Goal: Task Accomplishment & Management: Manage account settings

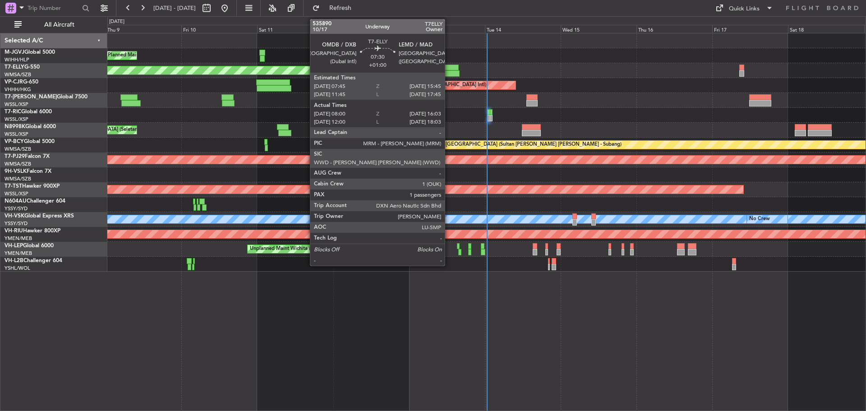
click at [449, 76] on div at bounding box center [447, 73] width 26 height 6
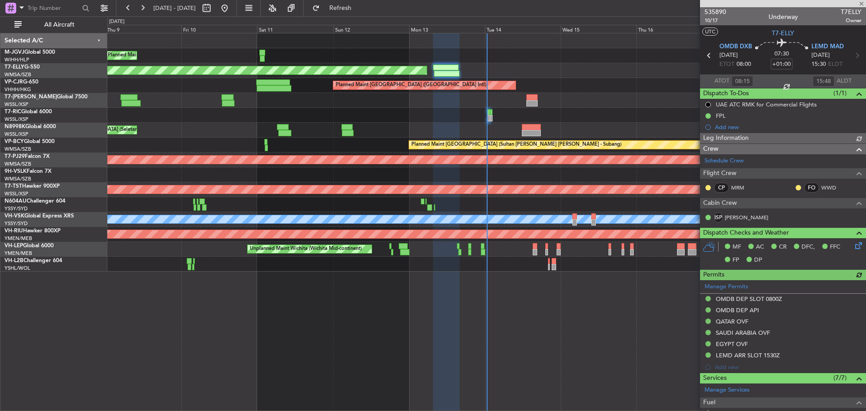
type input "[PERSON_NAME] (BTA)"
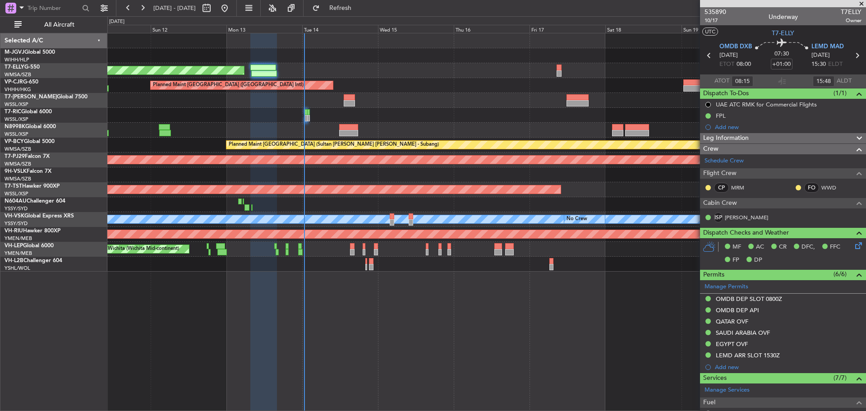
click at [341, 88] on div "Planned Maint [GEOGRAPHIC_DATA] ([GEOGRAPHIC_DATA] Intl)" at bounding box center [486, 85] width 758 height 15
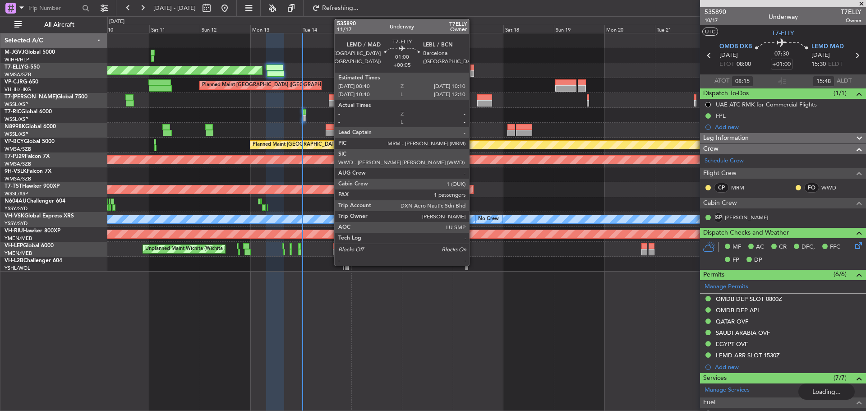
click at [473, 73] on div at bounding box center [473, 73] width 4 height 6
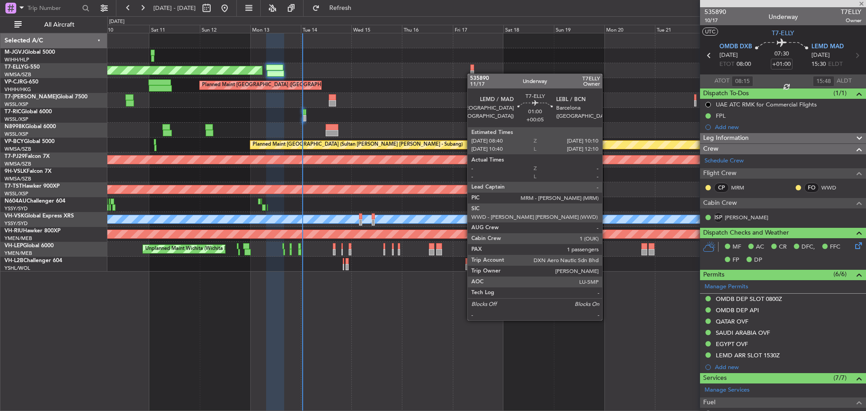
type input "+00:05"
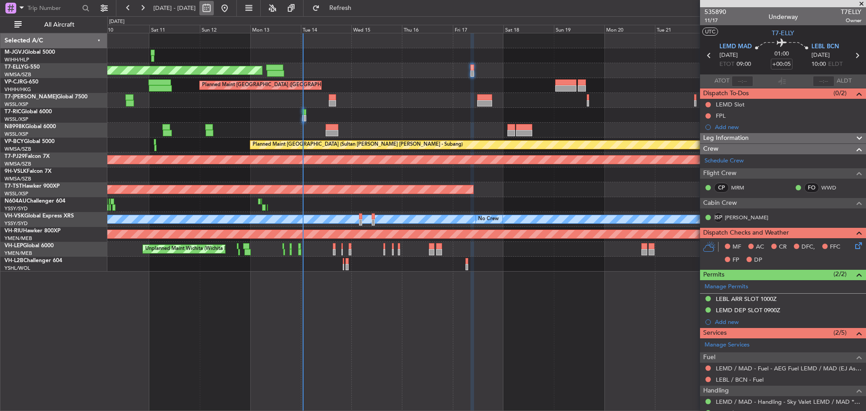
click at [214, 11] on button at bounding box center [206, 8] width 14 height 14
select select "10"
select select "2025"
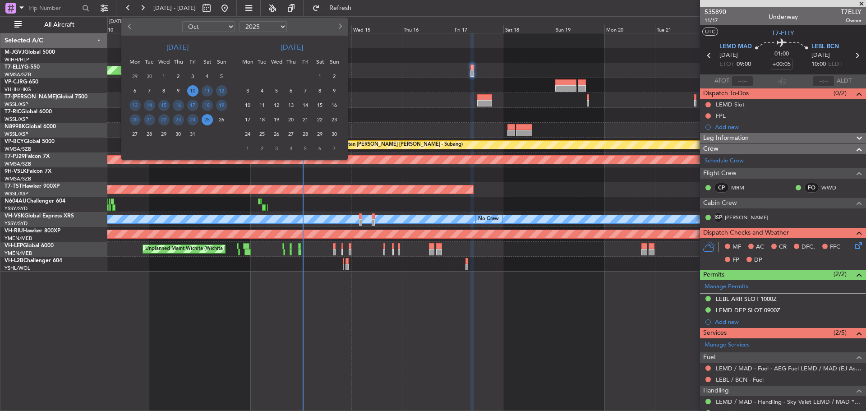
click at [225, 32] on select "Jan Feb Mar Apr May Jun [DATE] Aug Sep Oct Nov Dec" at bounding box center [208, 26] width 53 height 11
select select "12"
click at [182, 21] on select "Jan Feb Mar Apr May Jun [DATE] Aug Sep Oct Nov Dec" at bounding box center [208, 26] width 53 height 11
drag, startPoint x: 163, startPoint y: 118, endPoint x: 186, endPoint y: 111, distance: 24.0
click at [163, 118] on span "24" at bounding box center [163, 119] width 11 height 11
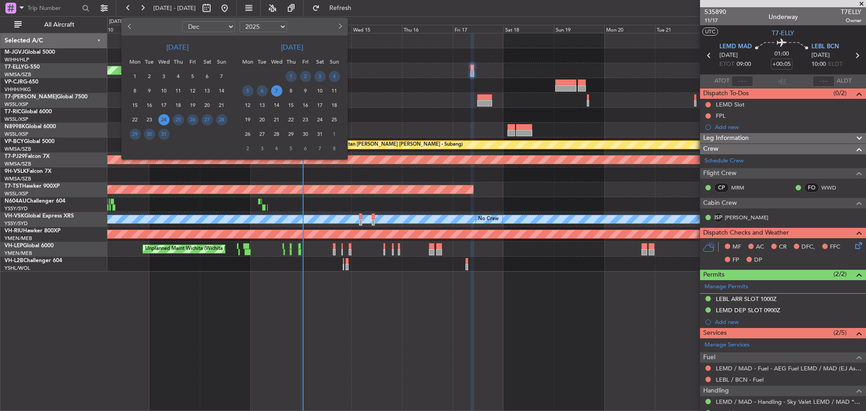
click at [276, 90] on span "7" at bounding box center [276, 90] width 11 height 11
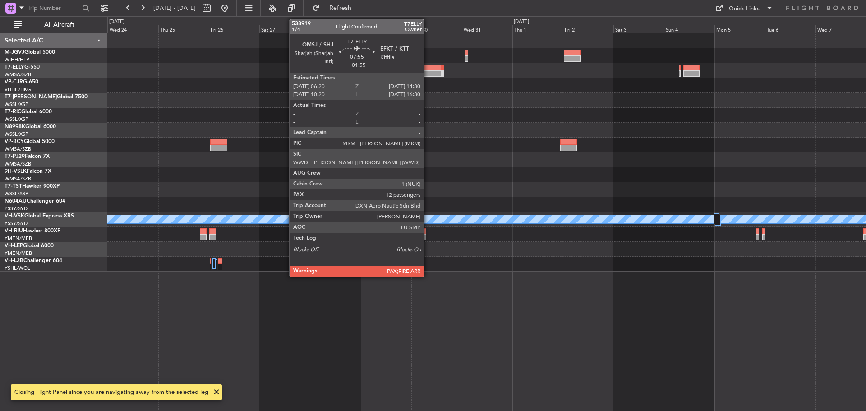
click at [428, 72] on div at bounding box center [433, 73] width 18 height 6
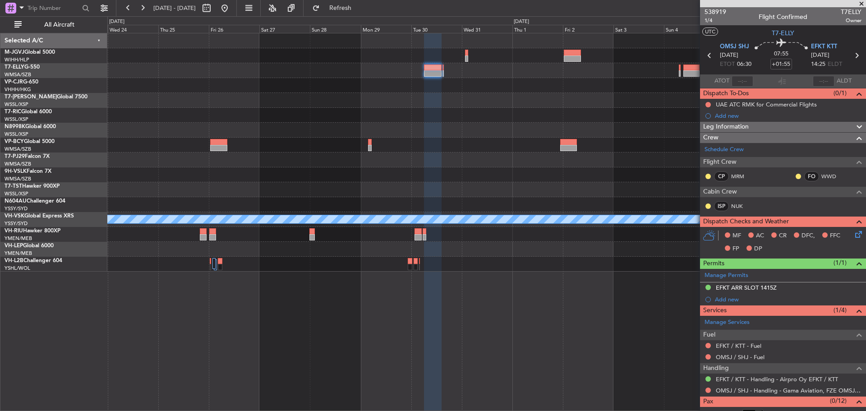
click at [851, 58] on icon at bounding box center [857, 56] width 12 height 12
type input "-00:10"
type input "0"
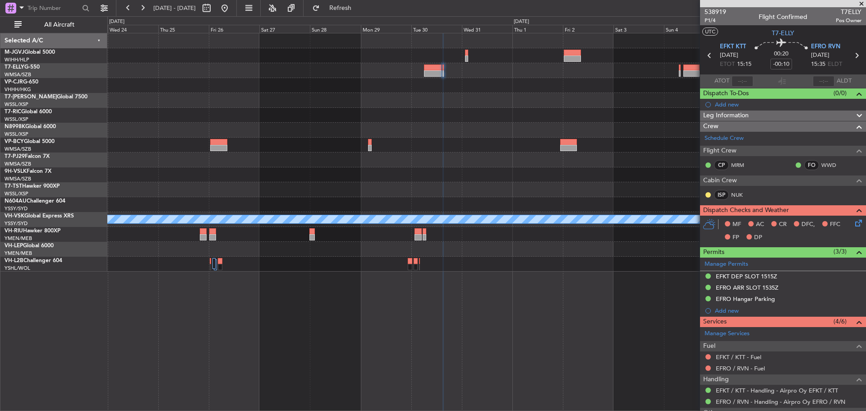
click at [851, 58] on icon at bounding box center [857, 56] width 12 height 12
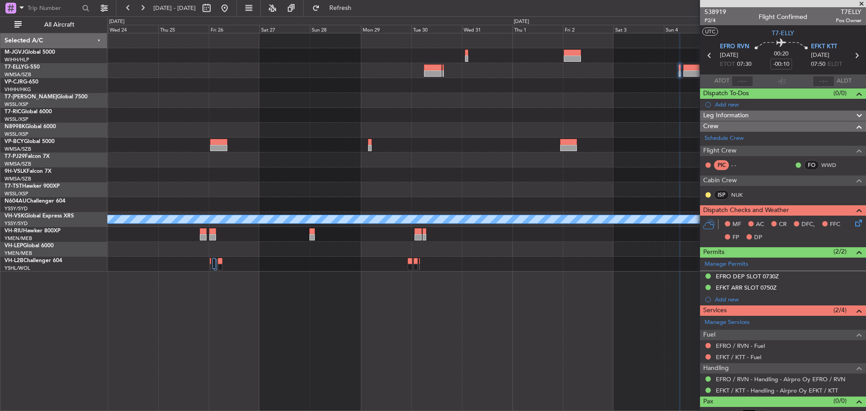
click at [851, 57] on icon at bounding box center [857, 56] width 12 height 12
type input "+01:30"
type input "12"
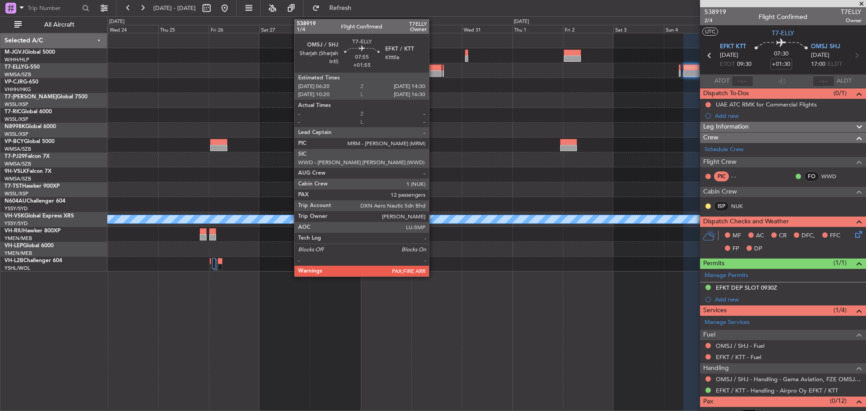
click at [433, 74] on div at bounding box center [433, 73] width 18 height 6
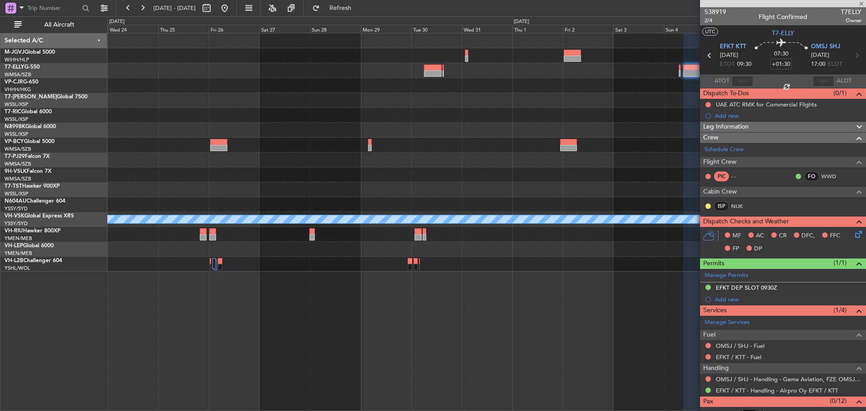
type input "+01:55"
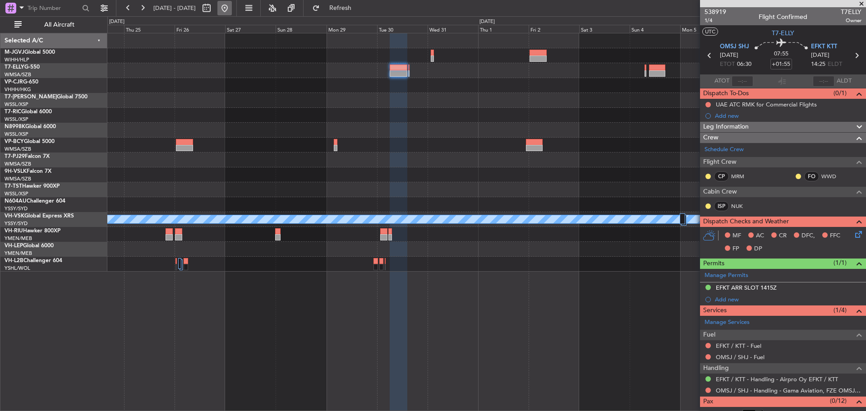
click at [232, 9] on button at bounding box center [224, 8] width 14 height 14
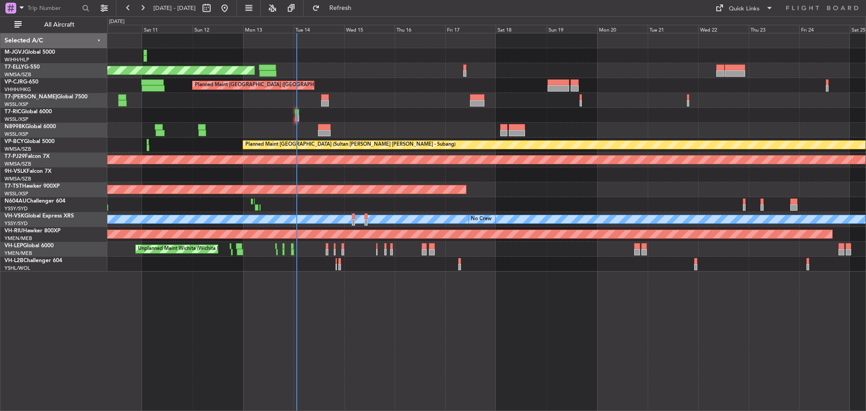
click at [363, 74] on div "Planned Maint [GEOGRAPHIC_DATA] ([GEOGRAPHIC_DATA] Intl)" at bounding box center [486, 70] width 758 height 15
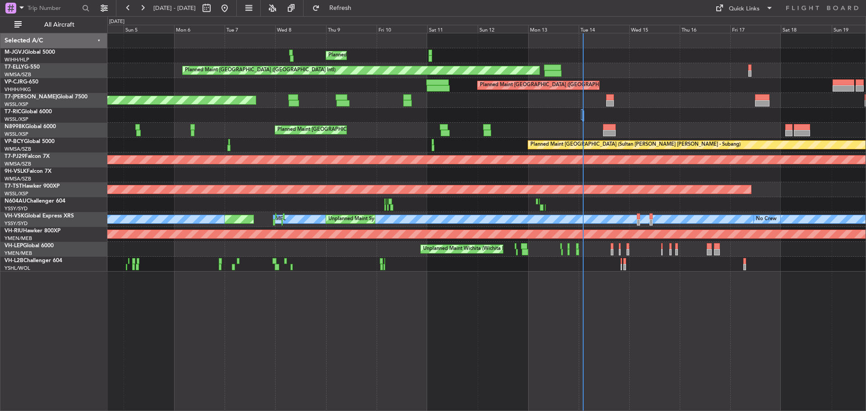
click at [617, 126] on div "Planned Maint [GEOGRAPHIC_DATA] (Seletar) Planned Maint [GEOGRAPHIC_DATA] ([GEO…" at bounding box center [486, 152] width 758 height 238
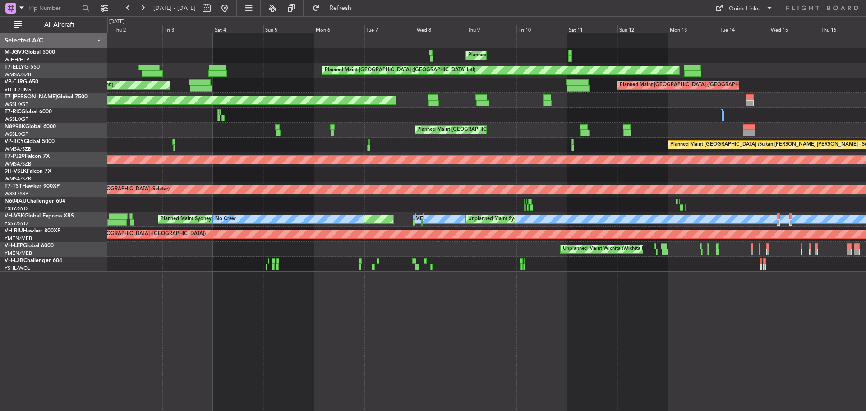
click at [620, 125] on div "Planned Maint [GEOGRAPHIC_DATA] (Seletar)" at bounding box center [486, 130] width 758 height 15
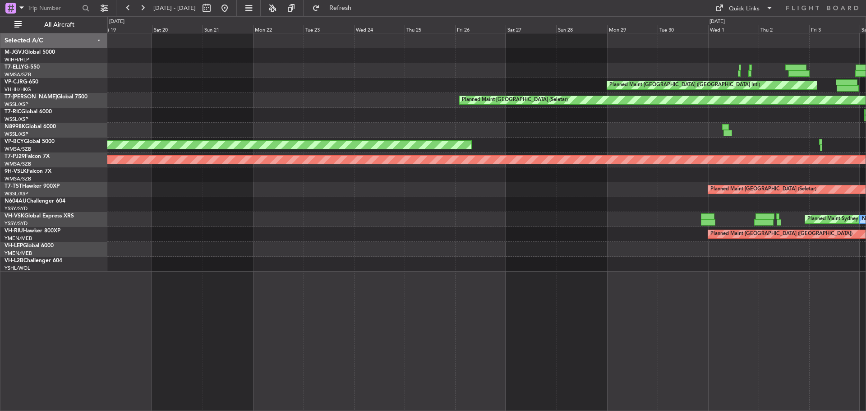
click at [640, 123] on div "Planned Maint [GEOGRAPHIC_DATA] ([GEOGRAPHIC_DATA] Intl) Planned Maint [GEOGRAP…" at bounding box center [486, 152] width 758 height 238
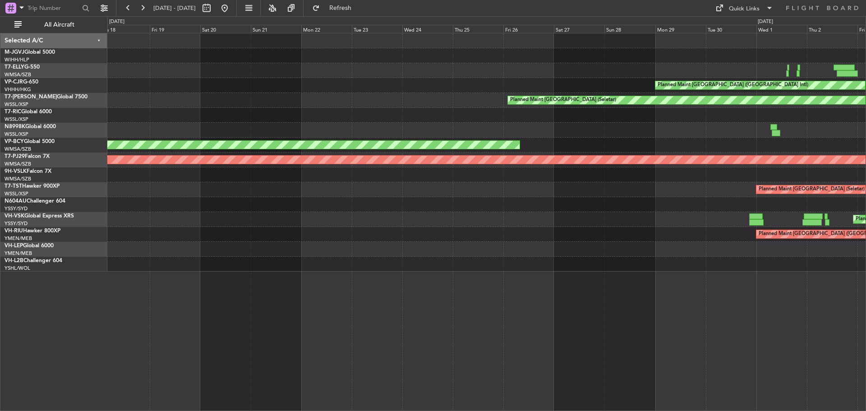
click at [583, 136] on div at bounding box center [486, 130] width 758 height 15
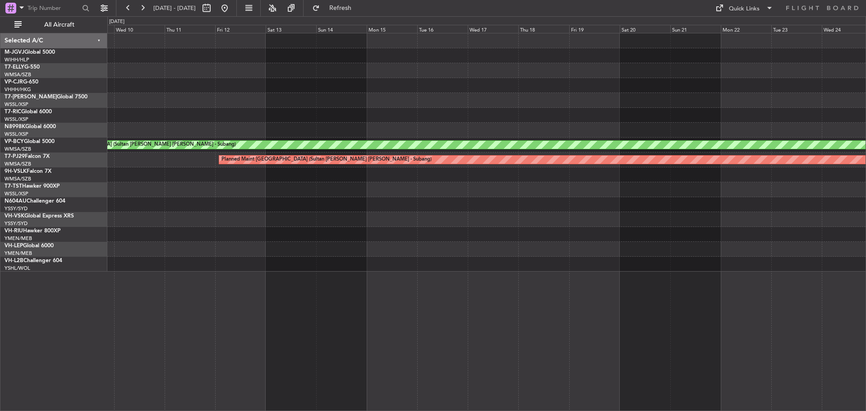
click at [462, 129] on div at bounding box center [486, 130] width 758 height 15
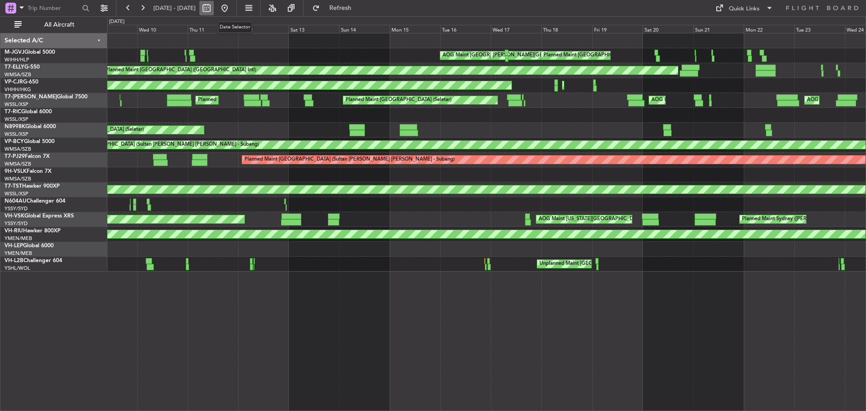
click at [214, 10] on button at bounding box center [206, 8] width 14 height 14
select select "9"
select select "2025"
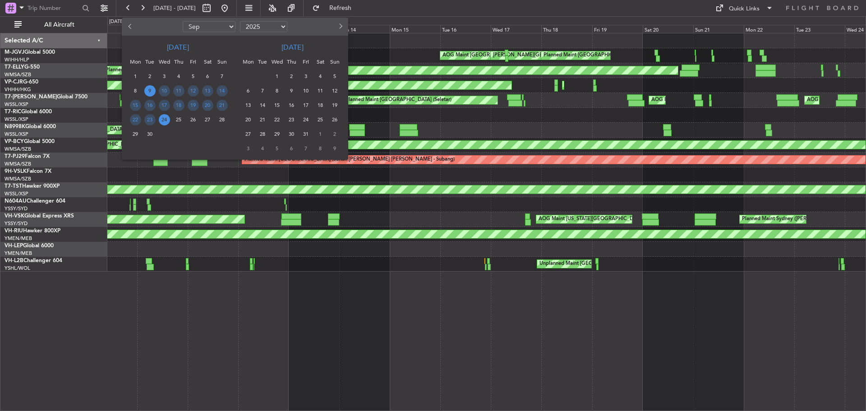
click at [216, 27] on select "Jan Feb Mar Apr May Jun [DATE] Aug Sep Oct Nov Dec" at bounding box center [209, 26] width 53 height 11
select select "8"
click at [183, 21] on select "Jan Feb Mar Apr May Jun [DATE] Aug Sep Oct Nov Dec" at bounding box center [209, 26] width 53 height 11
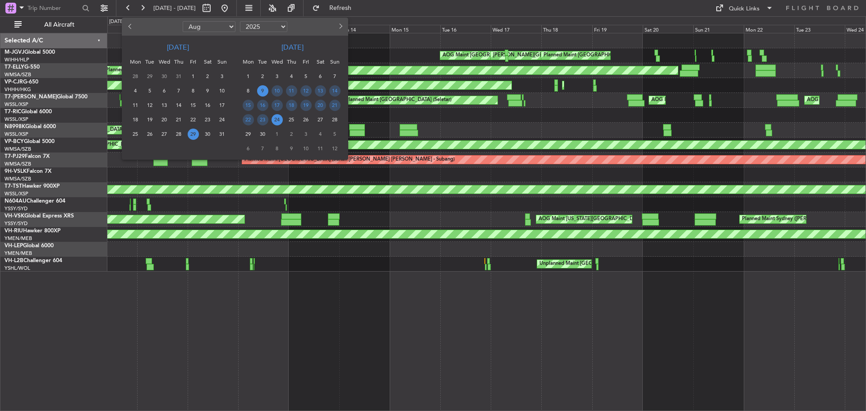
click at [192, 133] on span "29" at bounding box center [193, 134] width 11 height 11
click at [292, 88] on span "11" at bounding box center [291, 90] width 11 height 11
